Goal: Check status

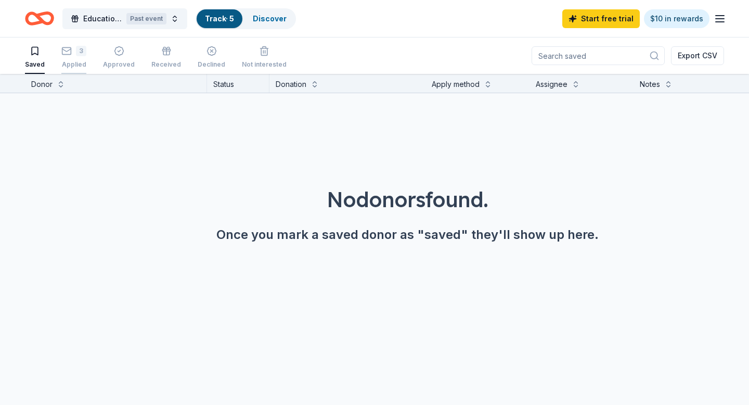
click at [66, 53] on icon "button" at bounding box center [66, 51] width 10 height 10
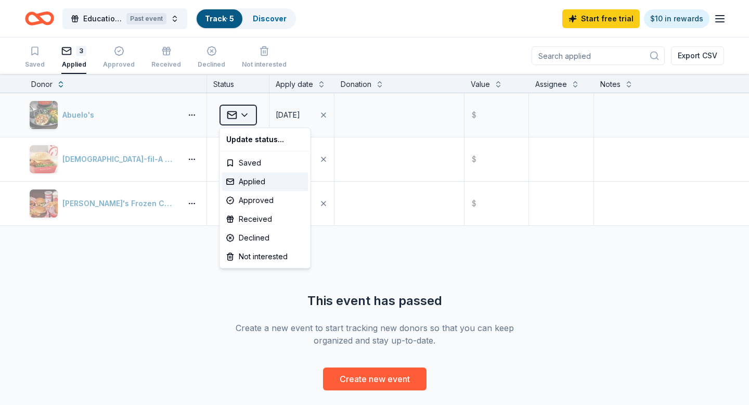
click at [249, 111] on html "Educational Equity Outreach Past event Track · 5 Discover Start free trial $10 …" at bounding box center [374, 202] width 749 height 405
click at [253, 176] on div "Applied" at bounding box center [265, 181] width 86 height 19
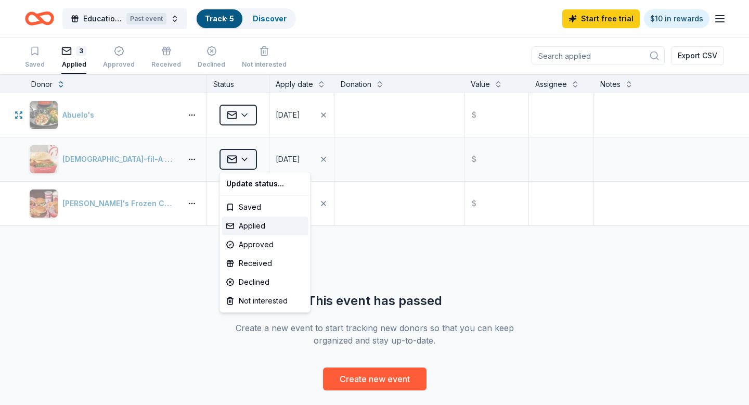
click at [248, 158] on html "Educational Equity Outreach Past event Track · 5 Discover Start free trial $10 …" at bounding box center [374, 202] width 749 height 405
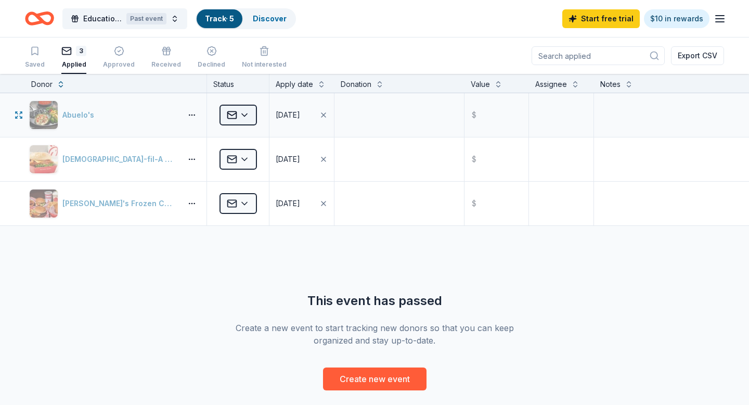
click at [244, 118] on html "Educational Equity Outreach Past event Track · 5 Discover Start free trial $10 …" at bounding box center [374, 202] width 749 height 405
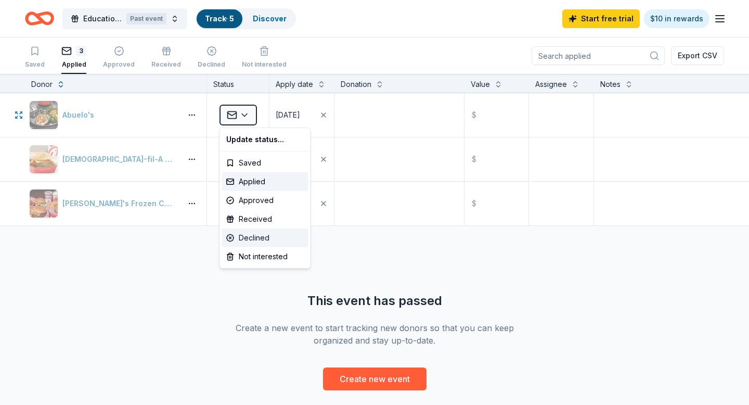
click at [260, 237] on div "Declined" at bounding box center [265, 237] width 86 height 19
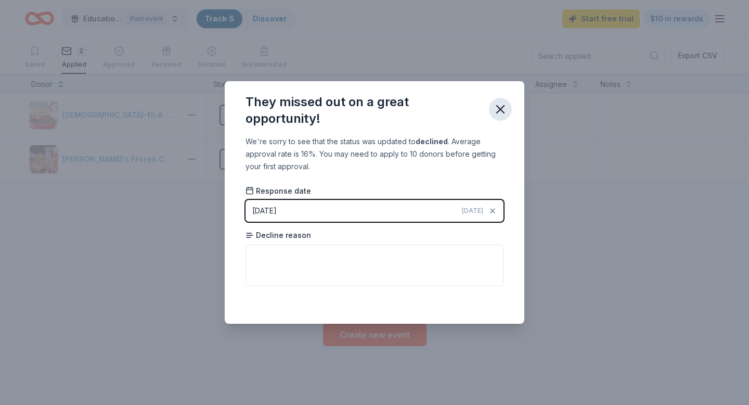
click at [502, 107] on icon "button" at bounding box center [500, 109] width 15 height 15
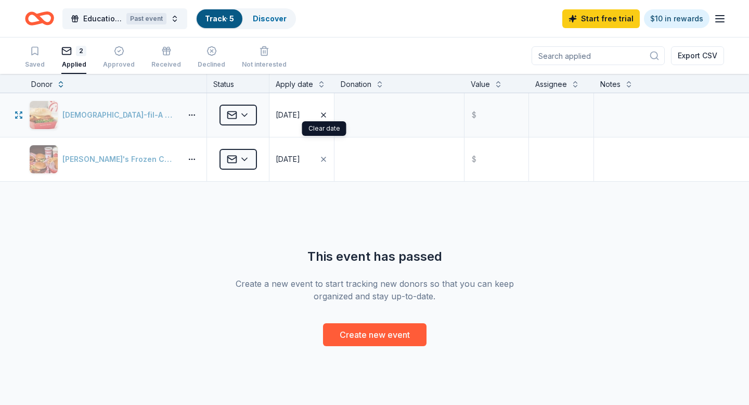
click at [323, 114] on icon "button" at bounding box center [323, 115] width 4 height 4
click at [324, 113] on button "button" at bounding box center [301, 115] width 64 height 44
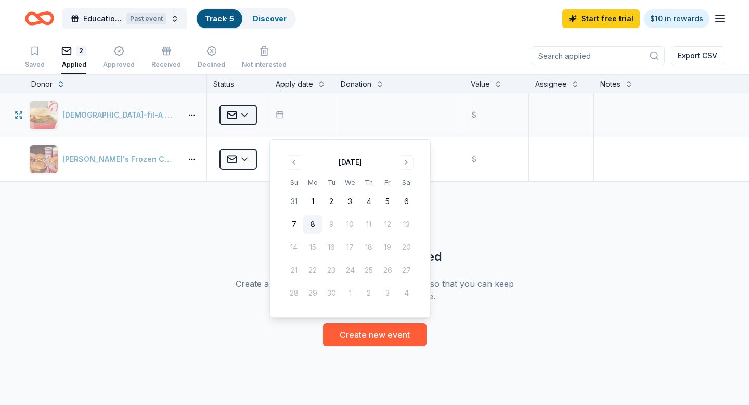
click at [253, 114] on html "Educational Equity Outreach Past event Track · 5 Discover Start free trial $10 …" at bounding box center [374, 202] width 749 height 405
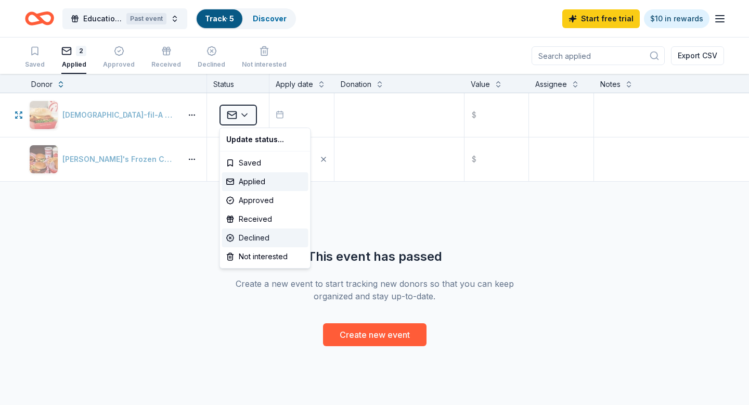
click at [256, 237] on div "Declined" at bounding box center [265, 237] width 86 height 19
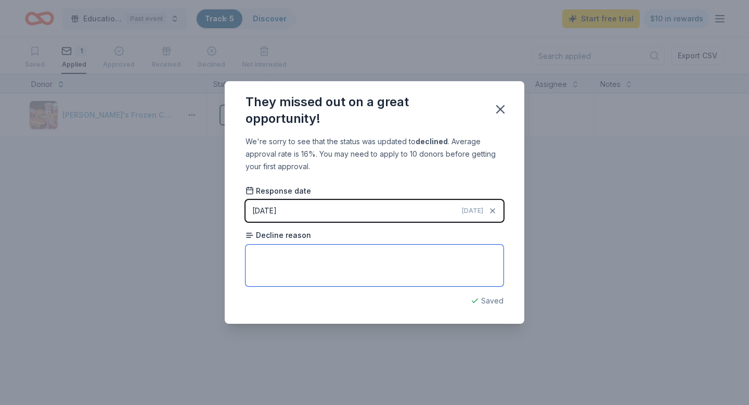
click at [261, 250] on textarea at bounding box center [374, 265] width 258 height 42
type textarea "Never received a denial or approval letter."
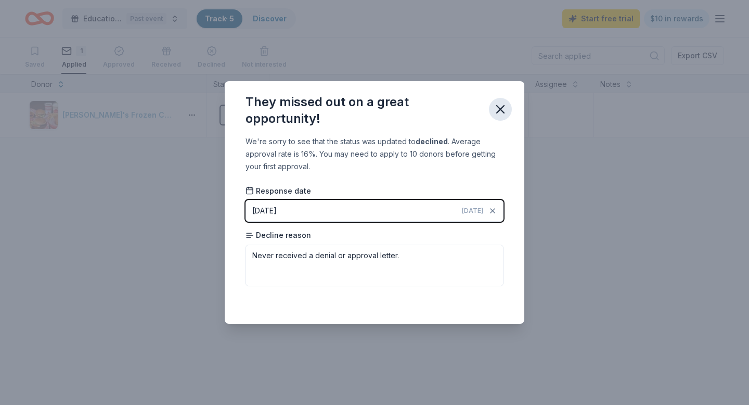
click at [502, 109] on icon "button" at bounding box center [500, 109] width 15 height 15
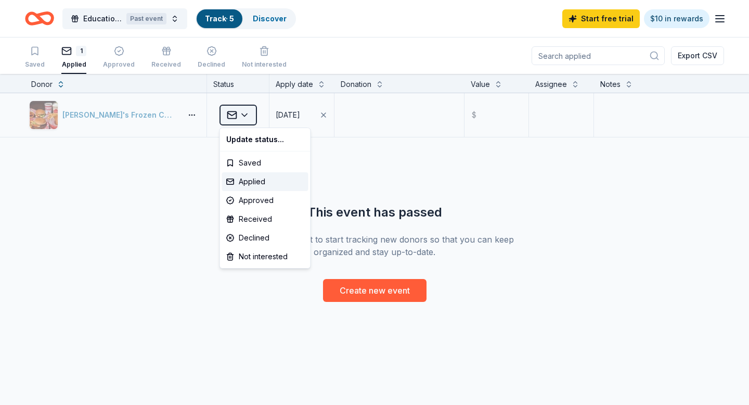
click at [246, 114] on html "Educational Equity Outreach Past event Track · 5 Discover Start free trial $10 …" at bounding box center [374, 202] width 749 height 405
click at [256, 238] on div "Declined" at bounding box center [265, 237] width 86 height 19
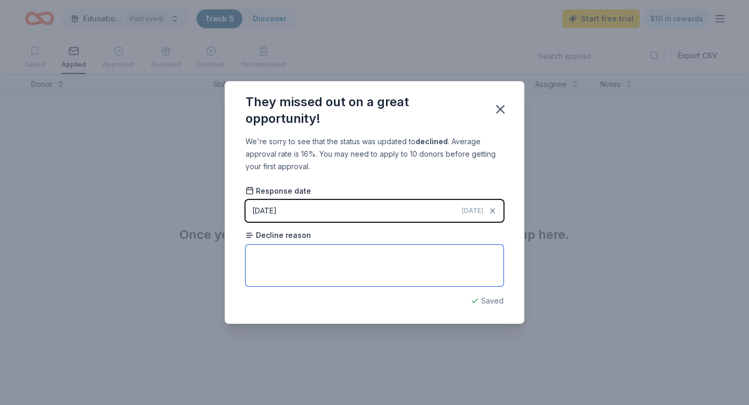
click at [268, 257] on textarea at bounding box center [374, 265] width 258 height 42
drag, startPoint x: 284, startPoint y: 255, endPoint x: 291, endPoint y: 253, distance: 6.4
click at [291, 253] on textarea "Never recieved a denial or approval." at bounding box center [374, 265] width 258 height 42
type textarea "Never received a denial or approval."
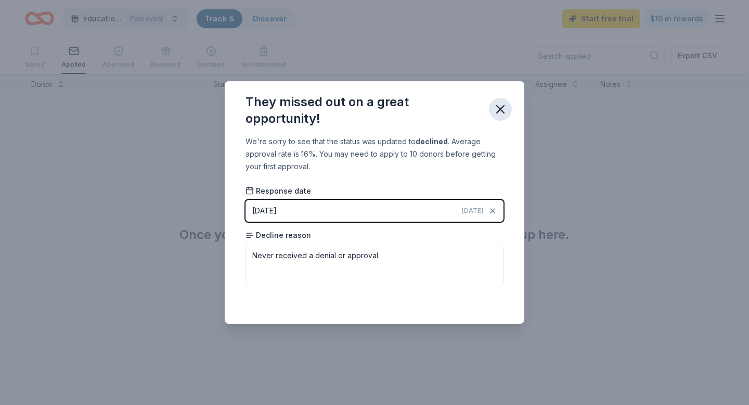
click at [501, 108] on icon "button" at bounding box center [500, 109] width 7 height 7
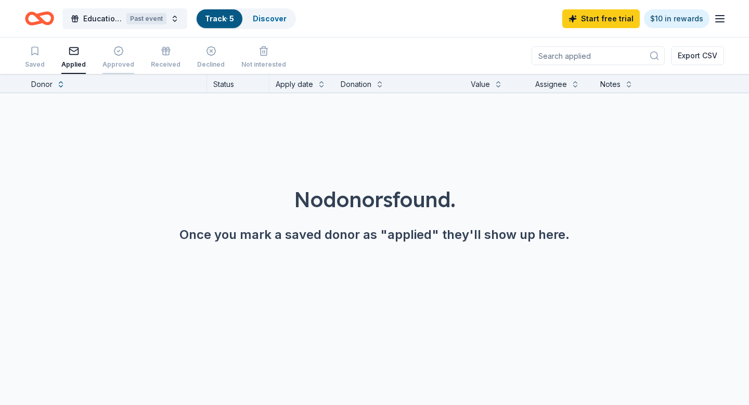
click at [116, 57] on div "Approved" at bounding box center [118, 57] width 32 height 23
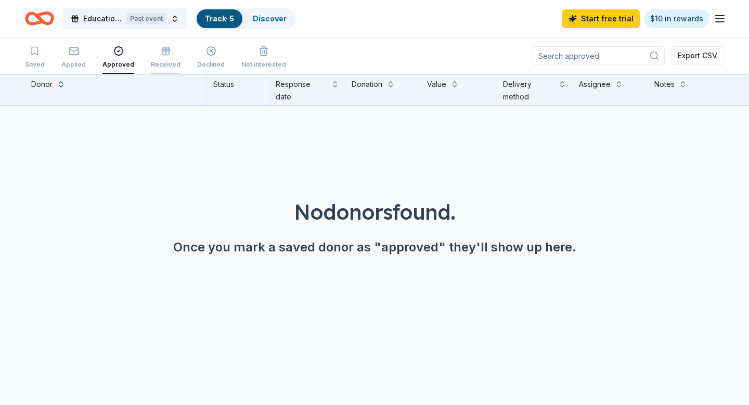
click at [166, 51] on icon "button" at bounding box center [166, 52] width 0 height 6
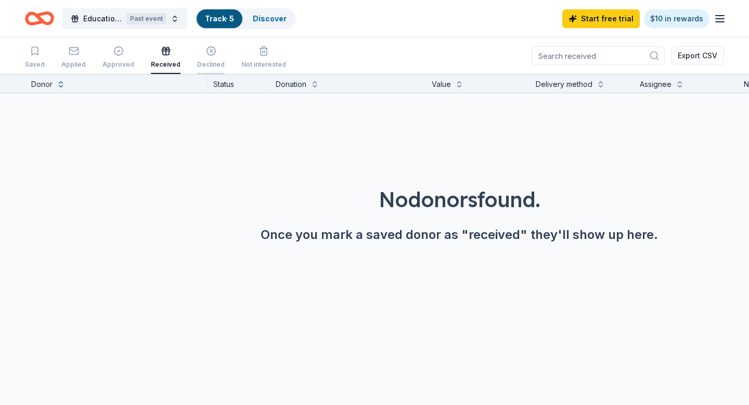
click at [210, 47] on line "button" at bounding box center [211, 45] width 3 height 3
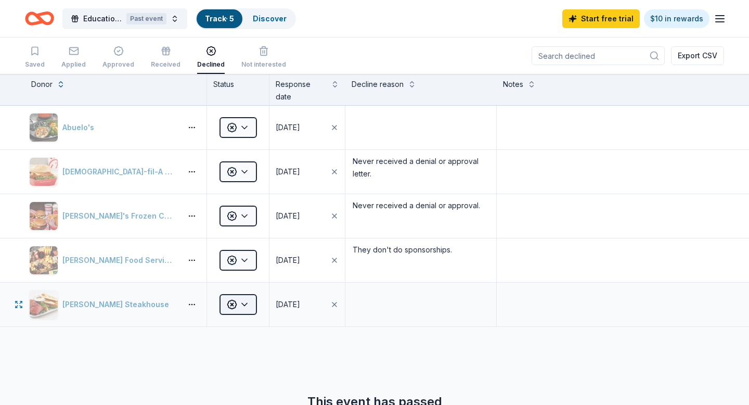
click at [246, 304] on html "Educational Equity Outreach Past event Track · 5 Discover Start free trial $10 …" at bounding box center [374, 202] width 749 height 405
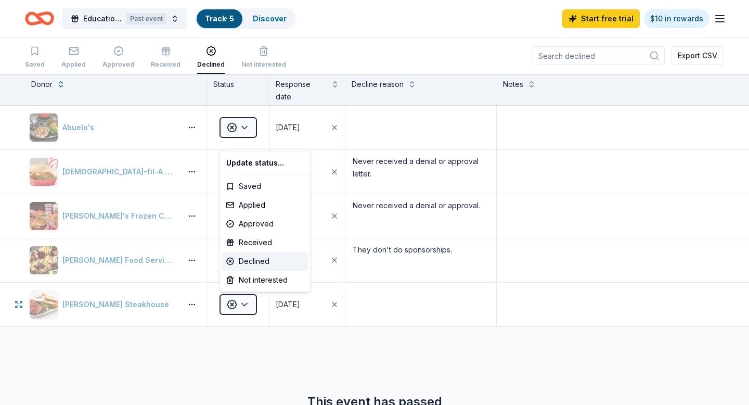
click at [247, 258] on div "Declined" at bounding box center [265, 261] width 86 height 19
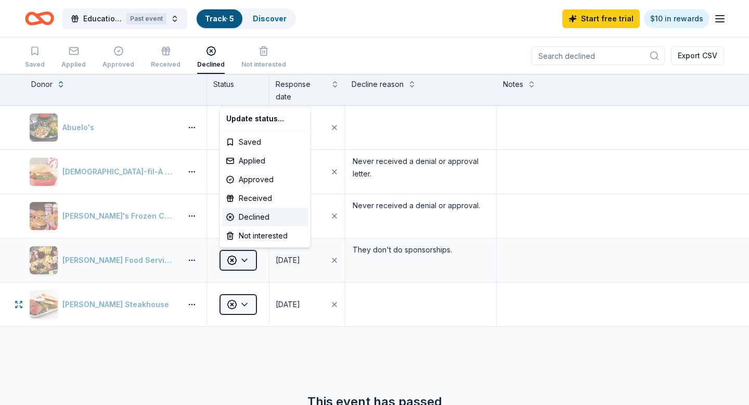
click at [244, 263] on html "Educational Equity Outreach Past event Track · 5 Discover Start free trial $10 …" at bounding box center [374, 202] width 749 height 405
click at [248, 258] on html "Educational Equity Outreach Past event Track · 5 Discover Start free trial $10 …" at bounding box center [374, 202] width 749 height 405
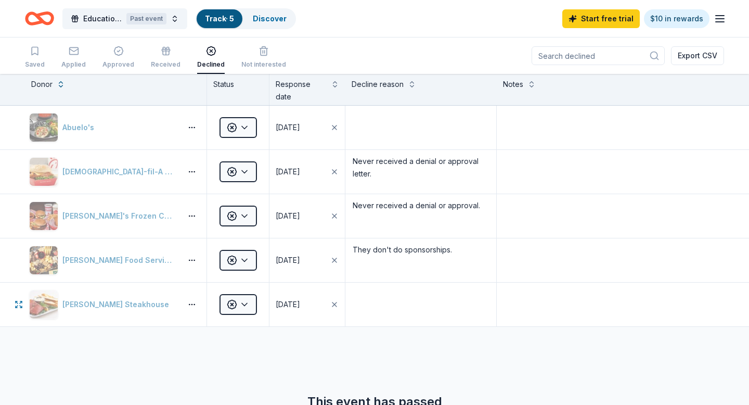
click at [229, 18] on link "Track · 5" at bounding box center [219, 18] width 29 height 9
